Goal: Task Accomplishment & Management: Use online tool/utility

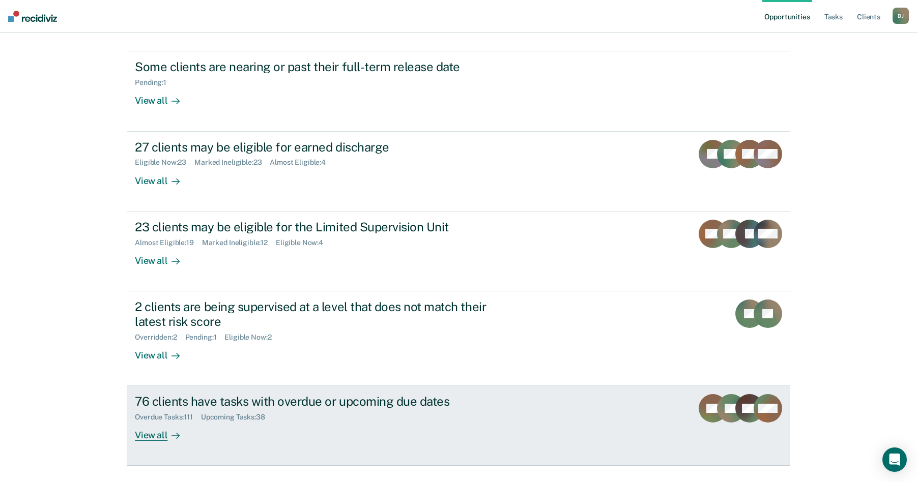
scroll to position [117, 0]
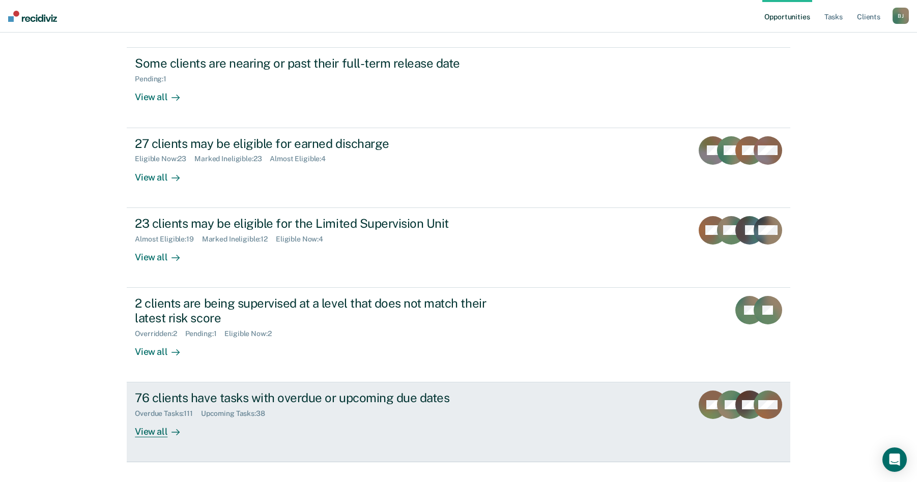
click at [129, 412] on link "76 clients have tasks with overdue or upcoming due dates Overdue Tasks : 111 Up…" at bounding box center [458, 422] width 663 height 80
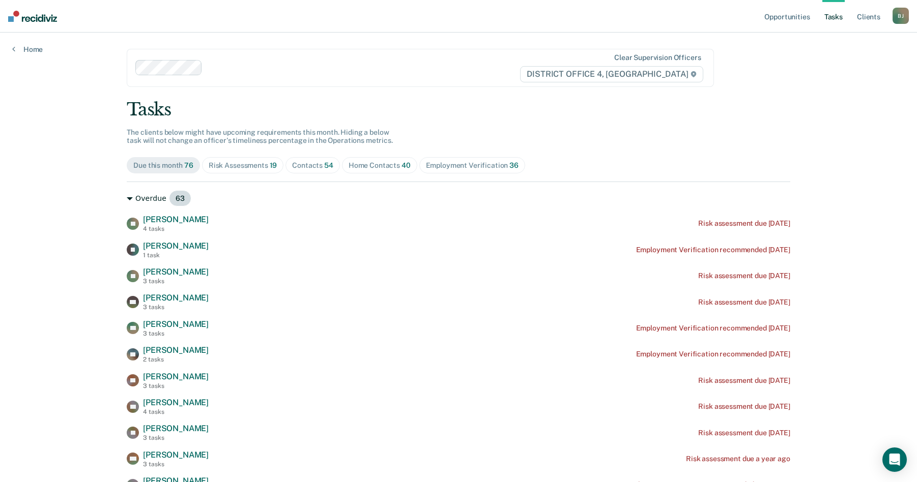
click at [146, 197] on div "Overdue 63" at bounding box center [458, 198] width 663 height 16
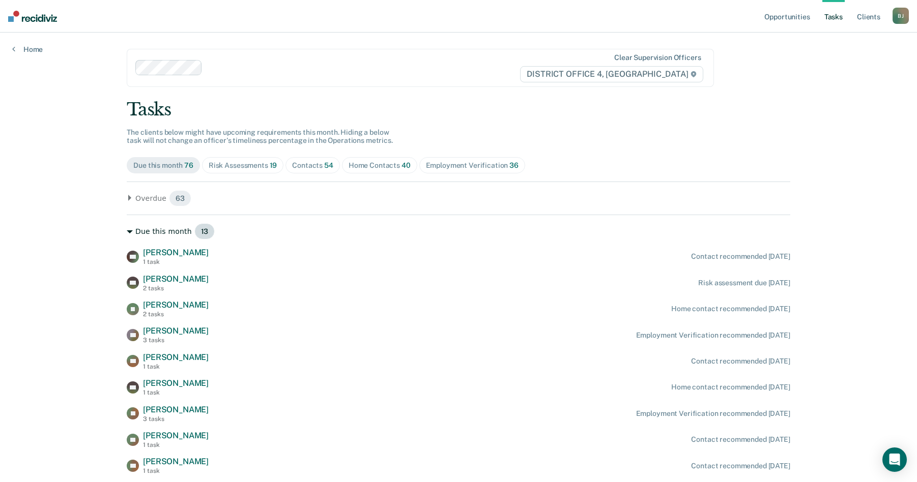
click at [160, 227] on div "Due this month 13" at bounding box center [458, 231] width 663 height 16
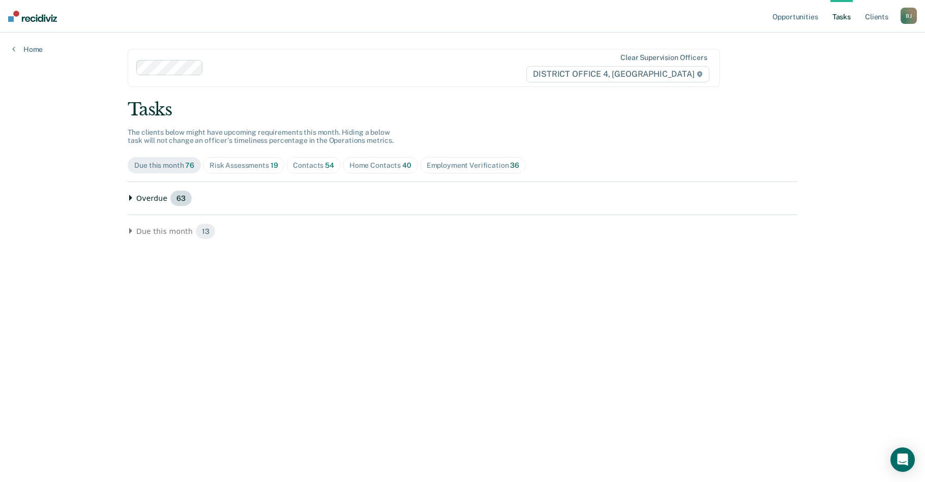
click at [146, 199] on div "Overdue 63" at bounding box center [462, 198] width 669 height 16
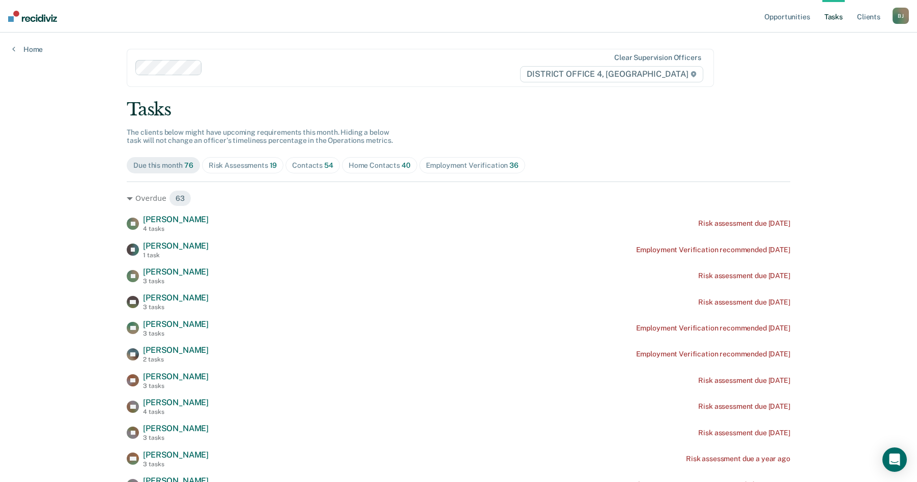
click at [383, 160] on span "Home Contacts 40" at bounding box center [379, 165] width 75 height 16
